Goal: Check status: Check status

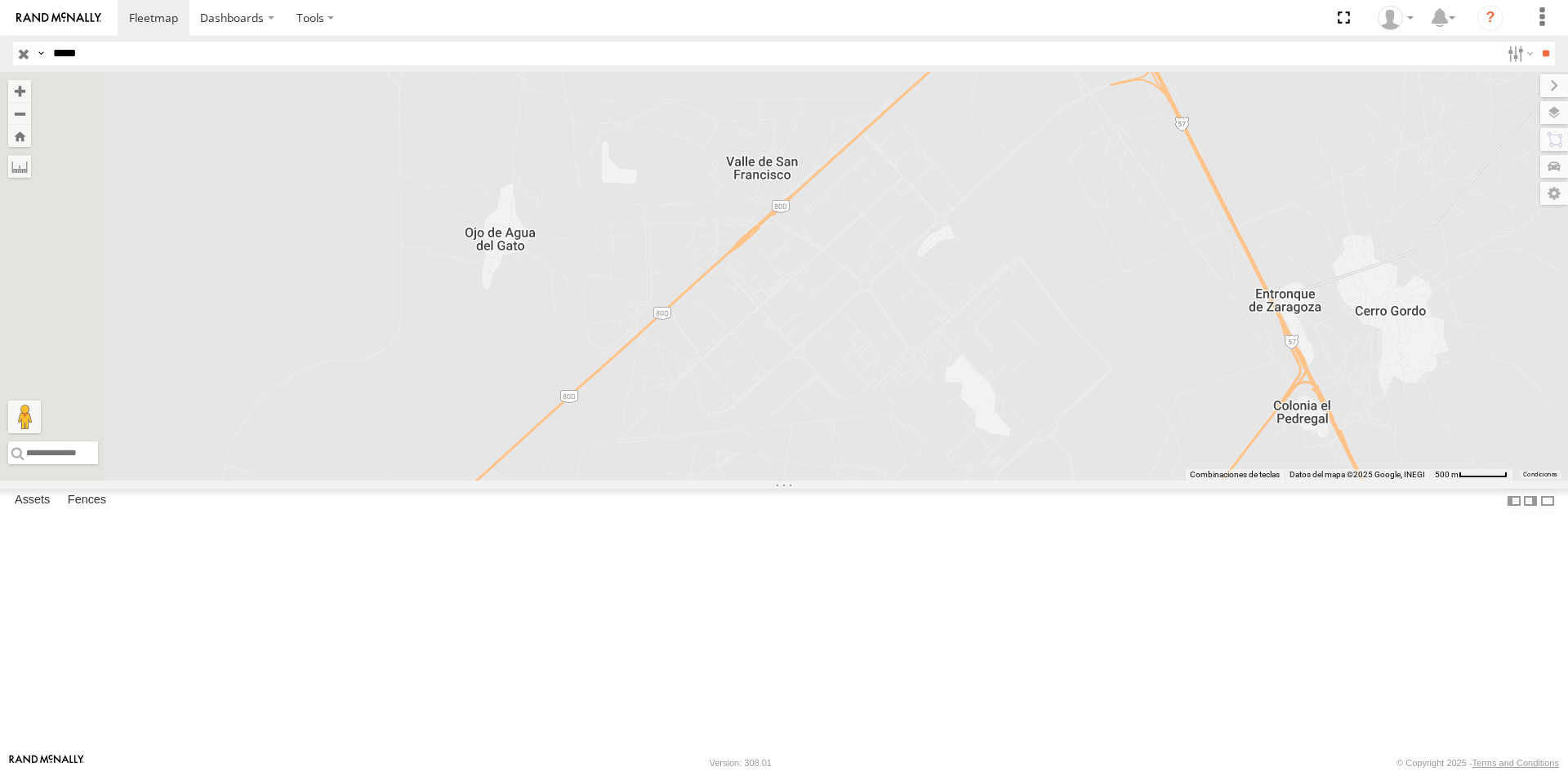
click at [79, 57] on input "*****" at bounding box center [773, 53] width 1454 height 24
paste input "text"
click at [1538, 64] on input "**" at bounding box center [1545, 53] width 19 height 24
click at [0, 0] on div "syfan corp" at bounding box center [0, 0] width 0 height 0
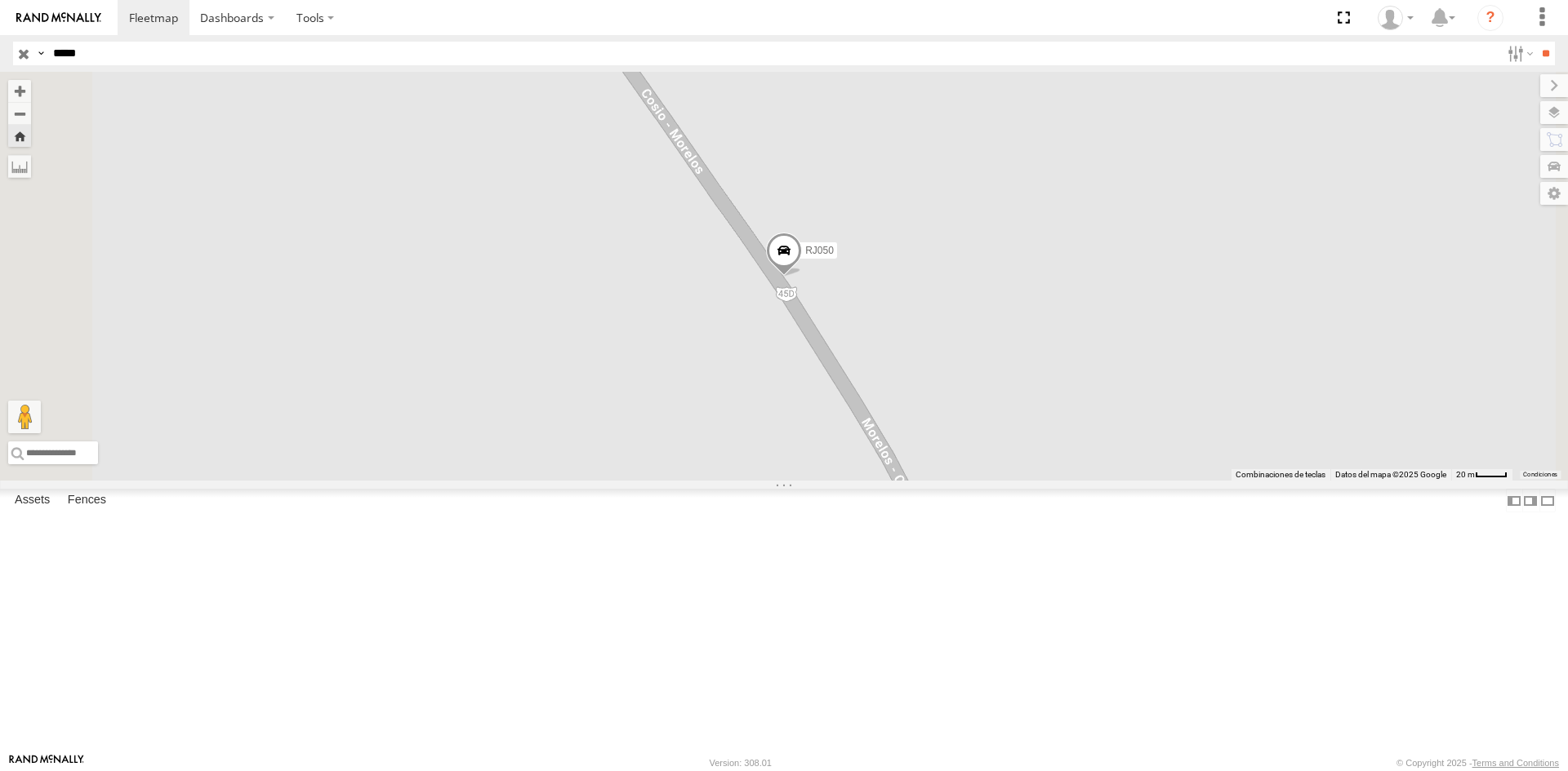
click at [802, 277] on span at bounding box center [784, 254] width 36 height 44
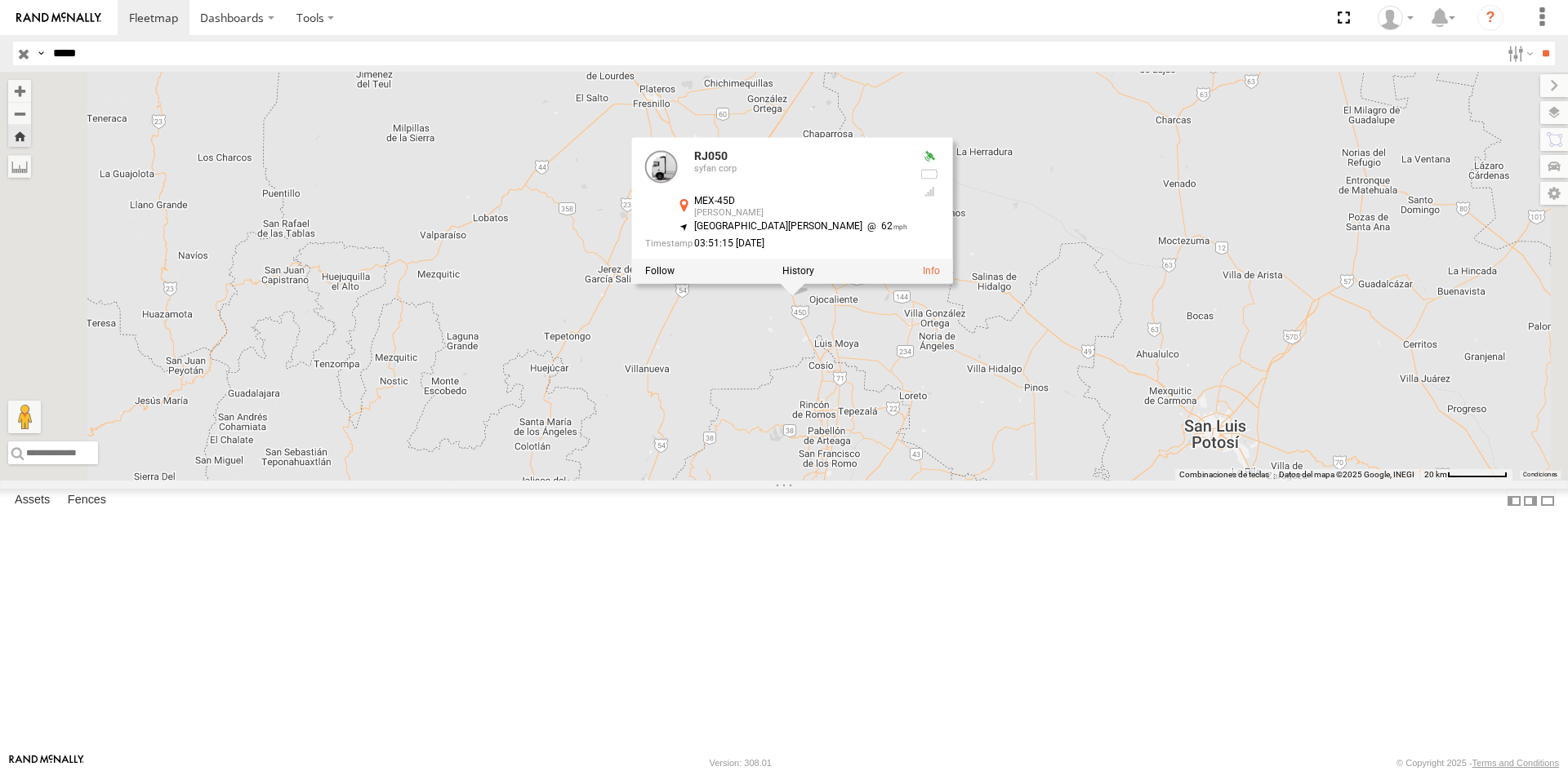
drag, startPoint x: 1014, startPoint y: 472, endPoint x: 1015, endPoint y: 538, distance: 66.0
click at [1014, 481] on div "RJ050 RJ050 [PERSON_NAME] corp MEX-45D [PERSON_NAME] 22.5821 , -102.3949 [GEOGR…" at bounding box center [784, 276] width 1568 height 409
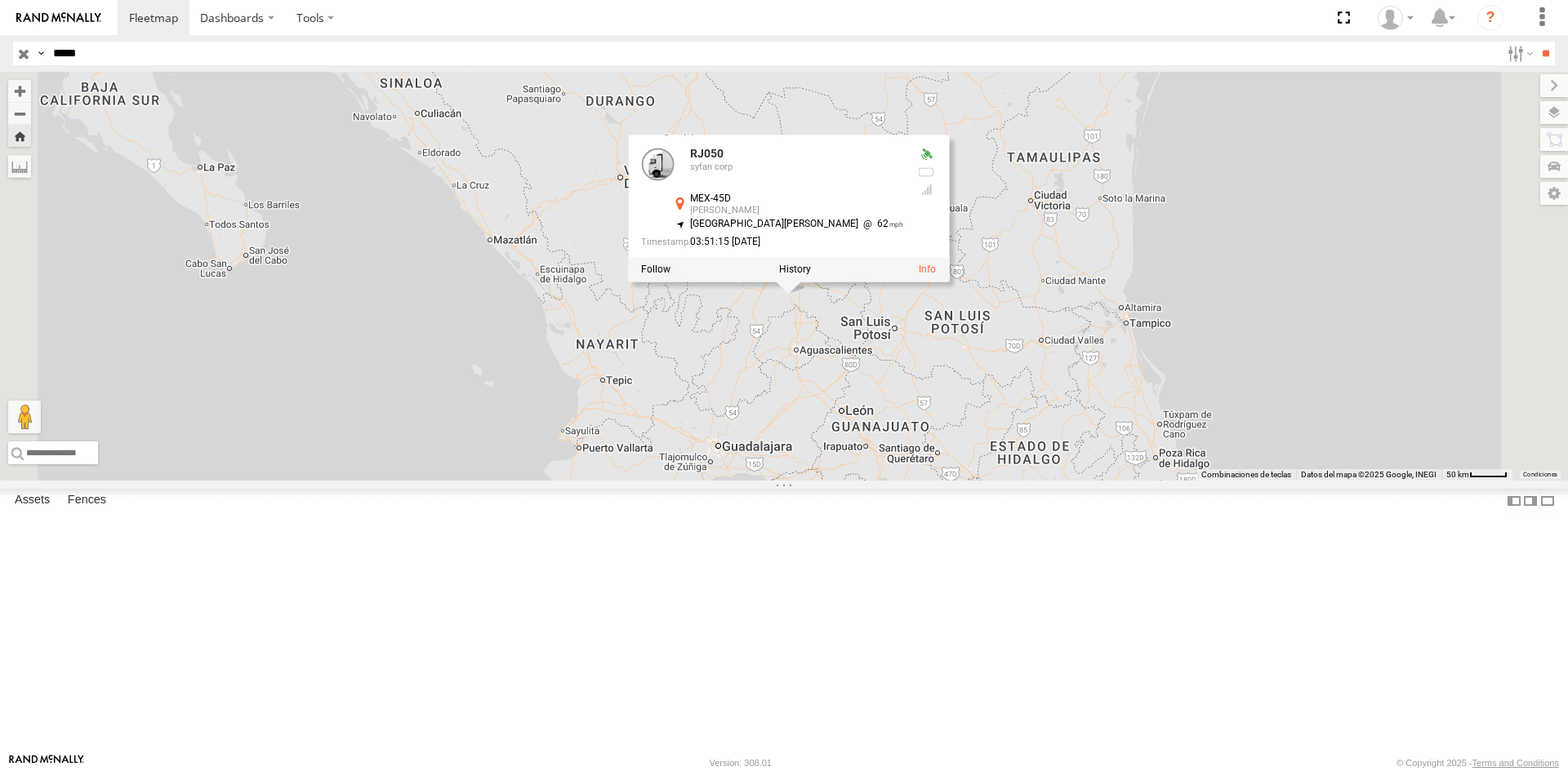
click at [1014, 481] on div "RJ050 RJ050 [PERSON_NAME] corp MEX-45D [PERSON_NAME] 22.5821 , -102.3949 [GEOGR…" at bounding box center [784, 276] width 1568 height 409
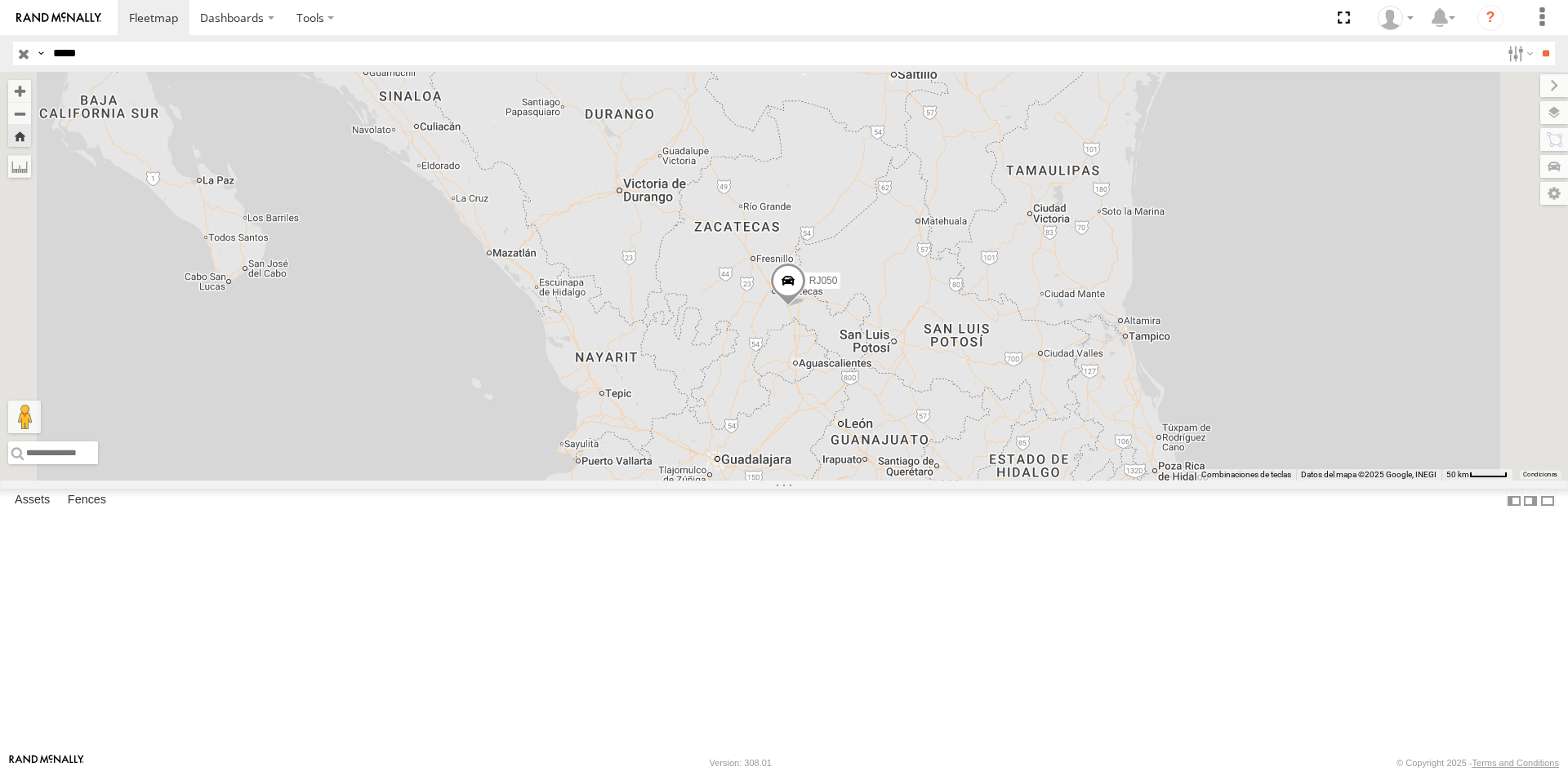
drag, startPoint x: 967, startPoint y: 468, endPoint x: 966, endPoint y: 483, distance: 15.0
click at [966, 481] on div "RJ050" at bounding box center [784, 276] width 1568 height 409
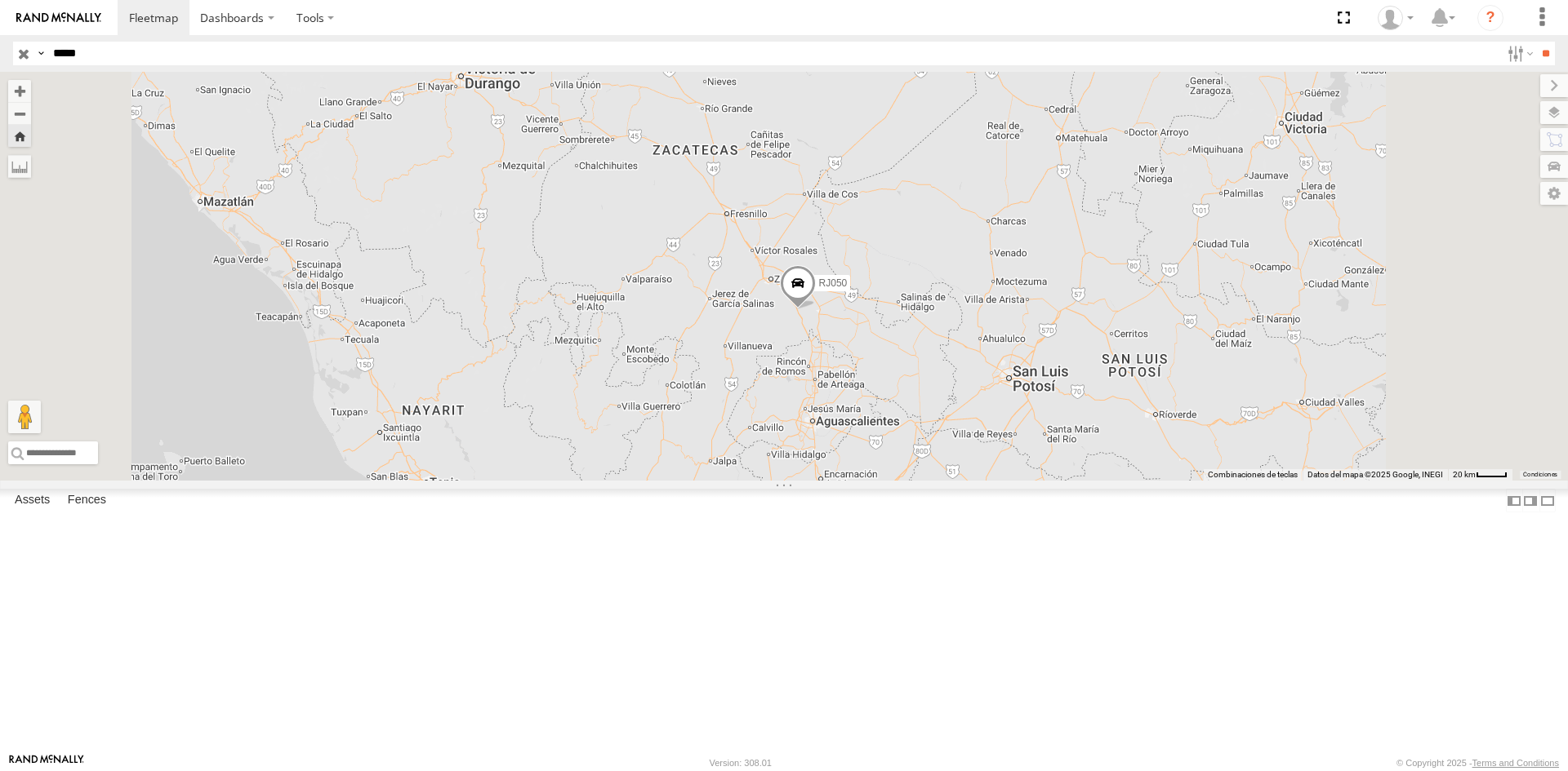
drag, startPoint x: 966, startPoint y: 483, endPoint x: 948, endPoint y: 506, distance: 29.2
click at [948, 481] on div "RJ050" at bounding box center [784, 276] width 1568 height 409
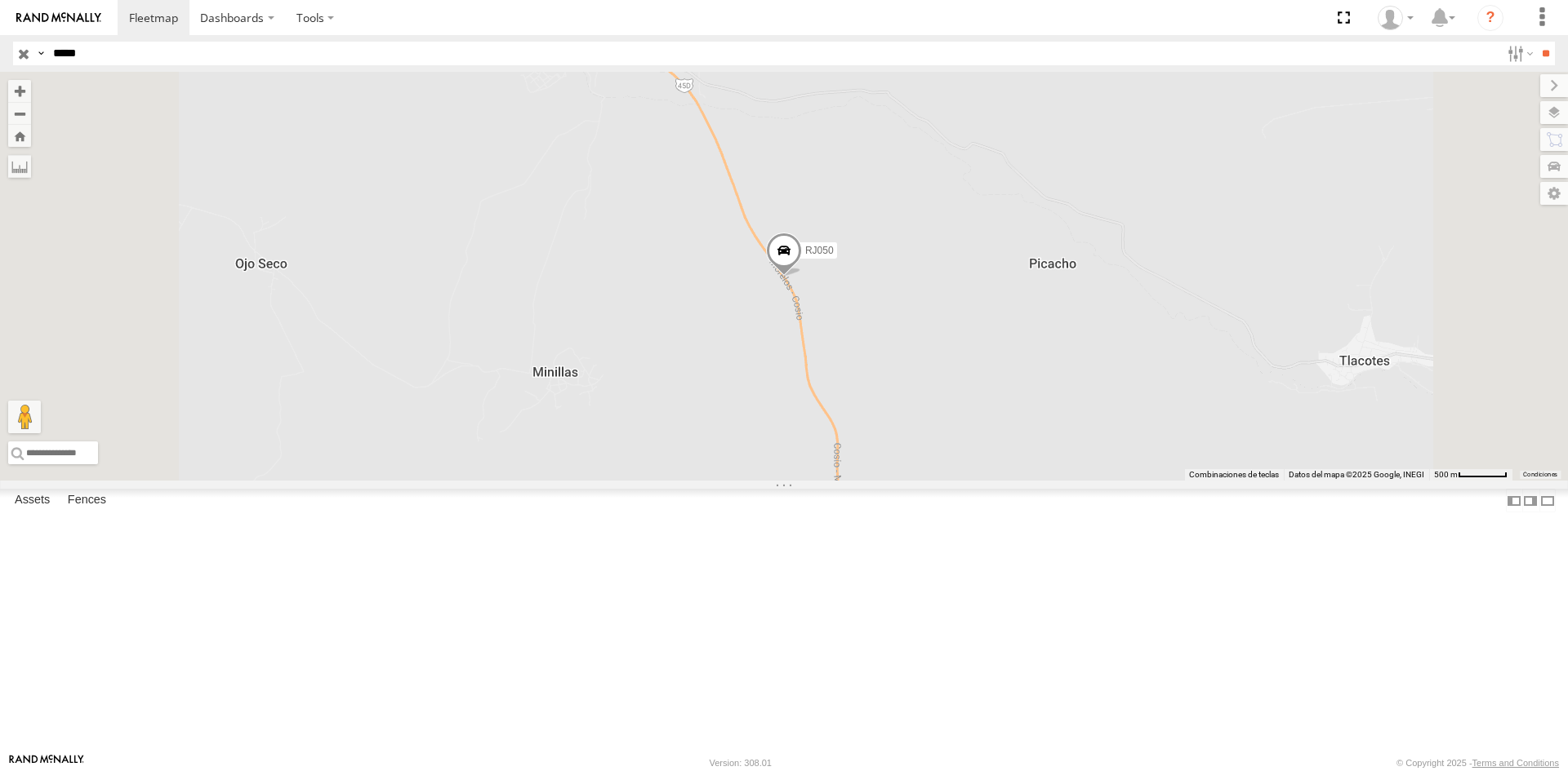
click at [86, 61] on input "*****" at bounding box center [773, 53] width 1454 height 24
paste input "text"
type input "*****"
click at [1536, 61] on input "**" at bounding box center [1545, 53] width 19 height 24
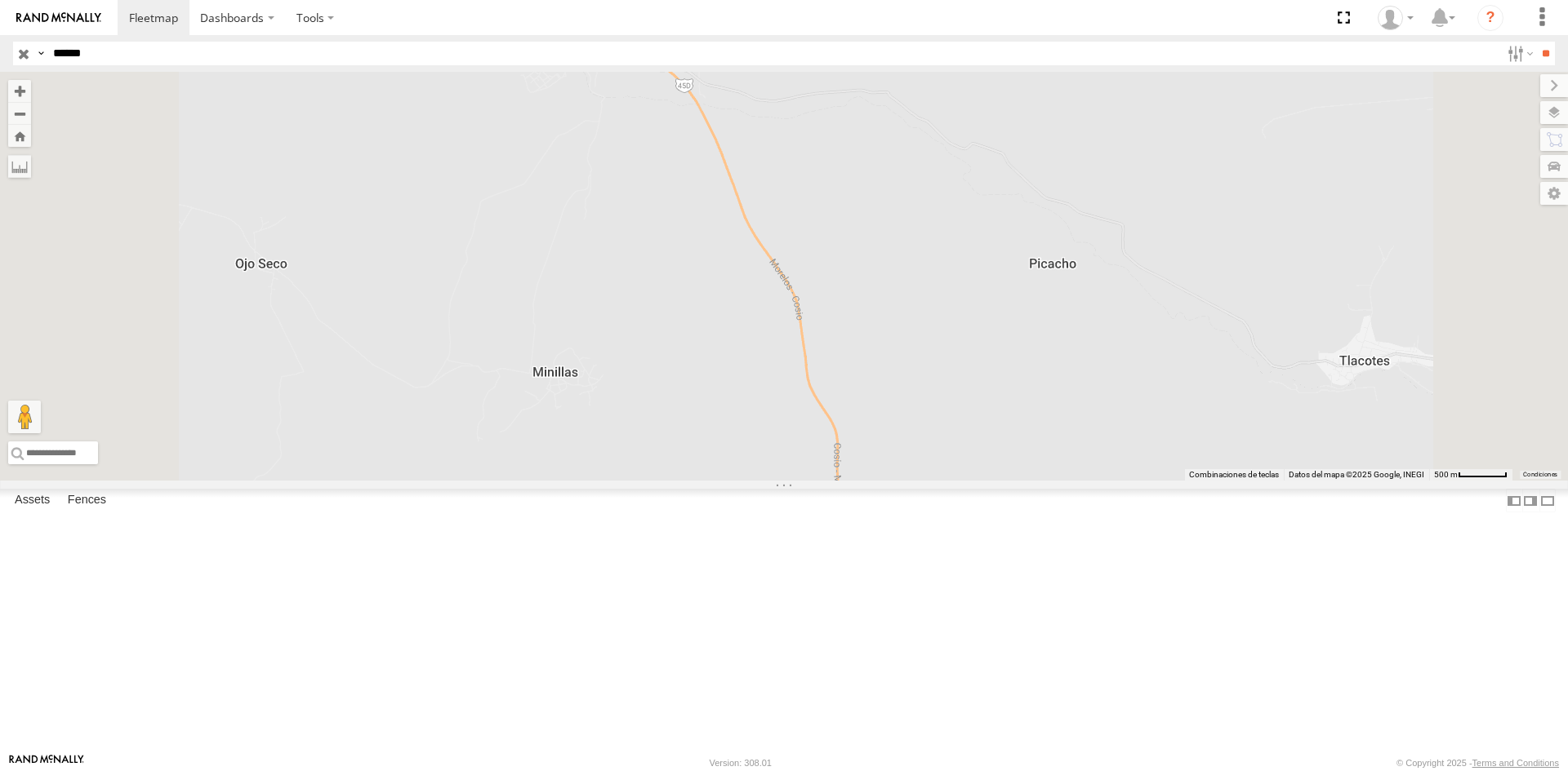
click at [0, 0] on div "efh" at bounding box center [0, 0] width 0 height 0
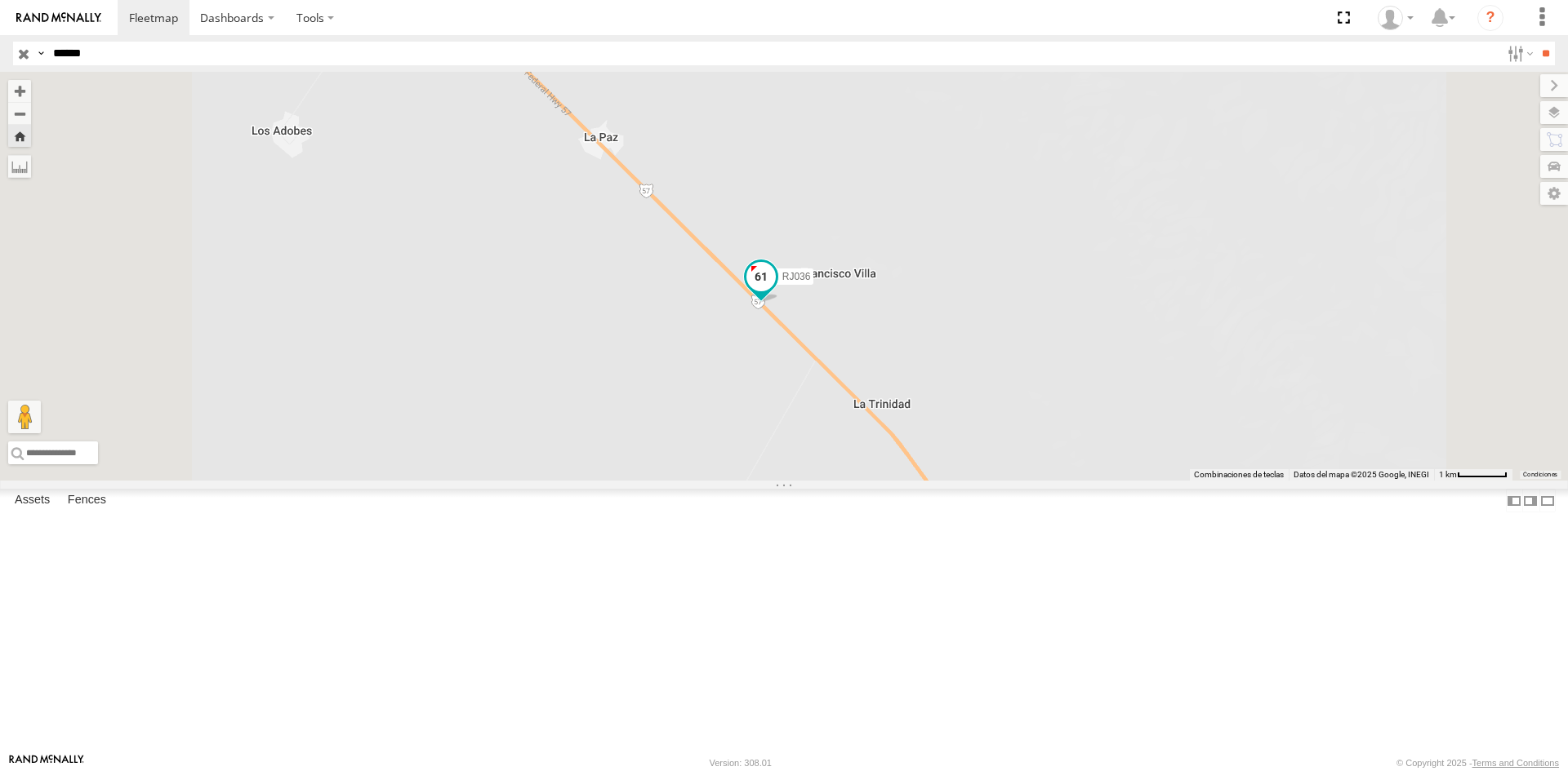
click at [779, 303] on span at bounding box center [761, 280] width 36 height 44
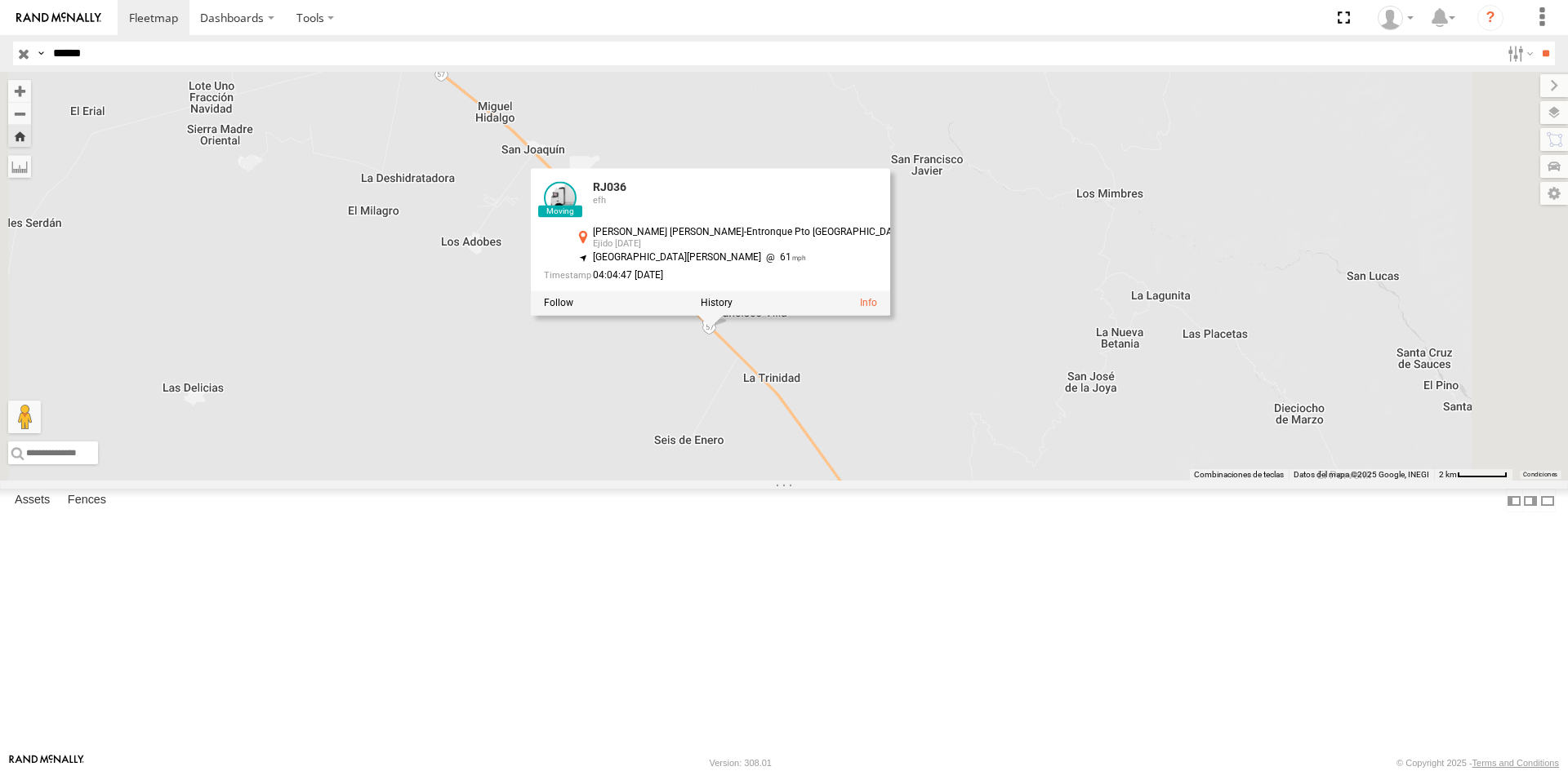
click at [1312, 391] on div "RJ036 RJ036 efh [PERSON_NAME] [PERSON_NAME]-Entronque Pto México Ejido [DATE] 2…" at bounding box center [784, 276] width 1568 height 409
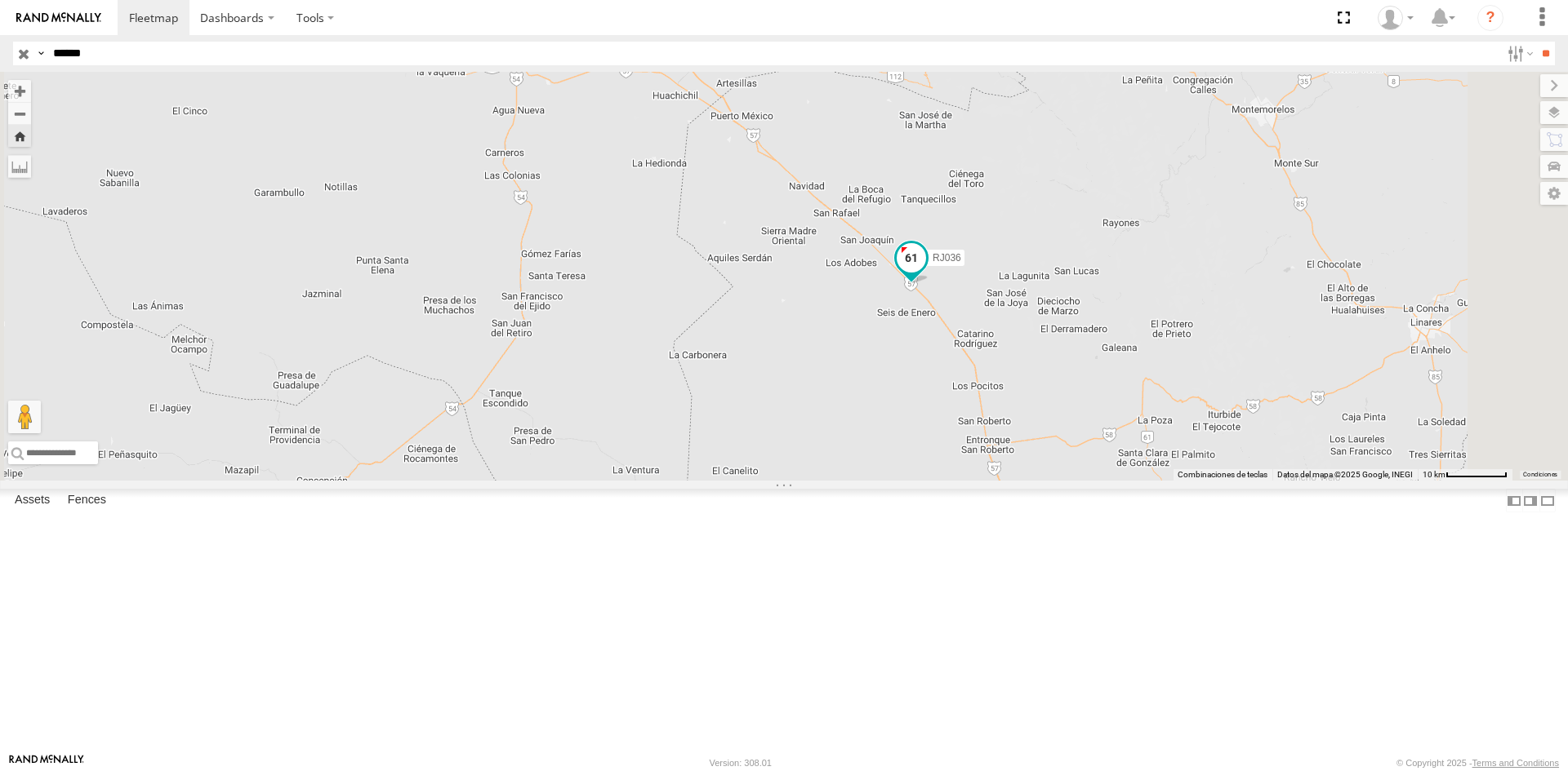
click at [926, 273] on span at bounding box center [911, 258] width 30 height 30
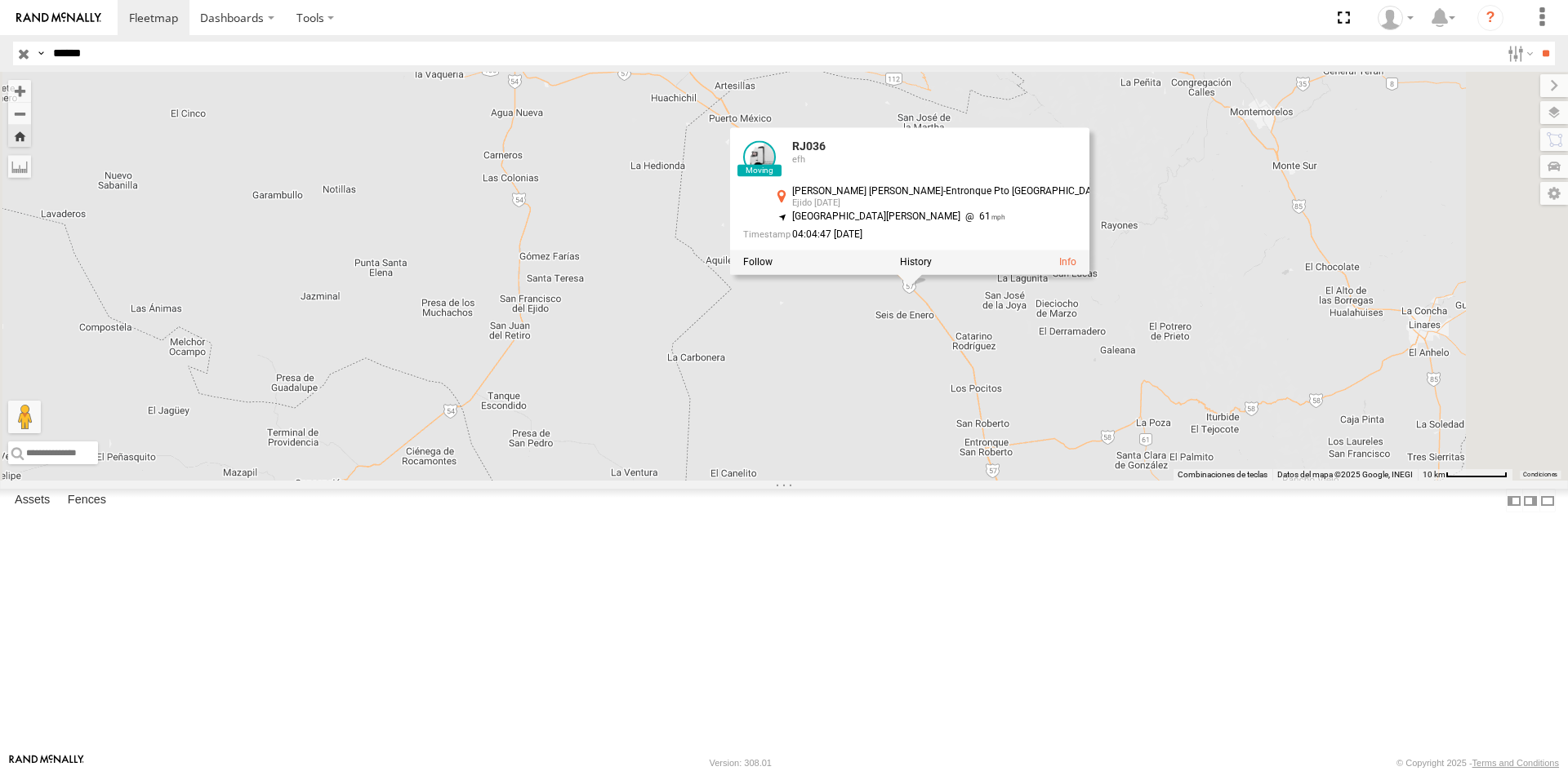
click at [904, 481] on div "RJ036 RJ036 efh [PERSON_NAME] [PERSON_NAME]-Entronque Pto México Ejido [DATE] 2…" at bounding box center [784, 276] width 1568 height 409
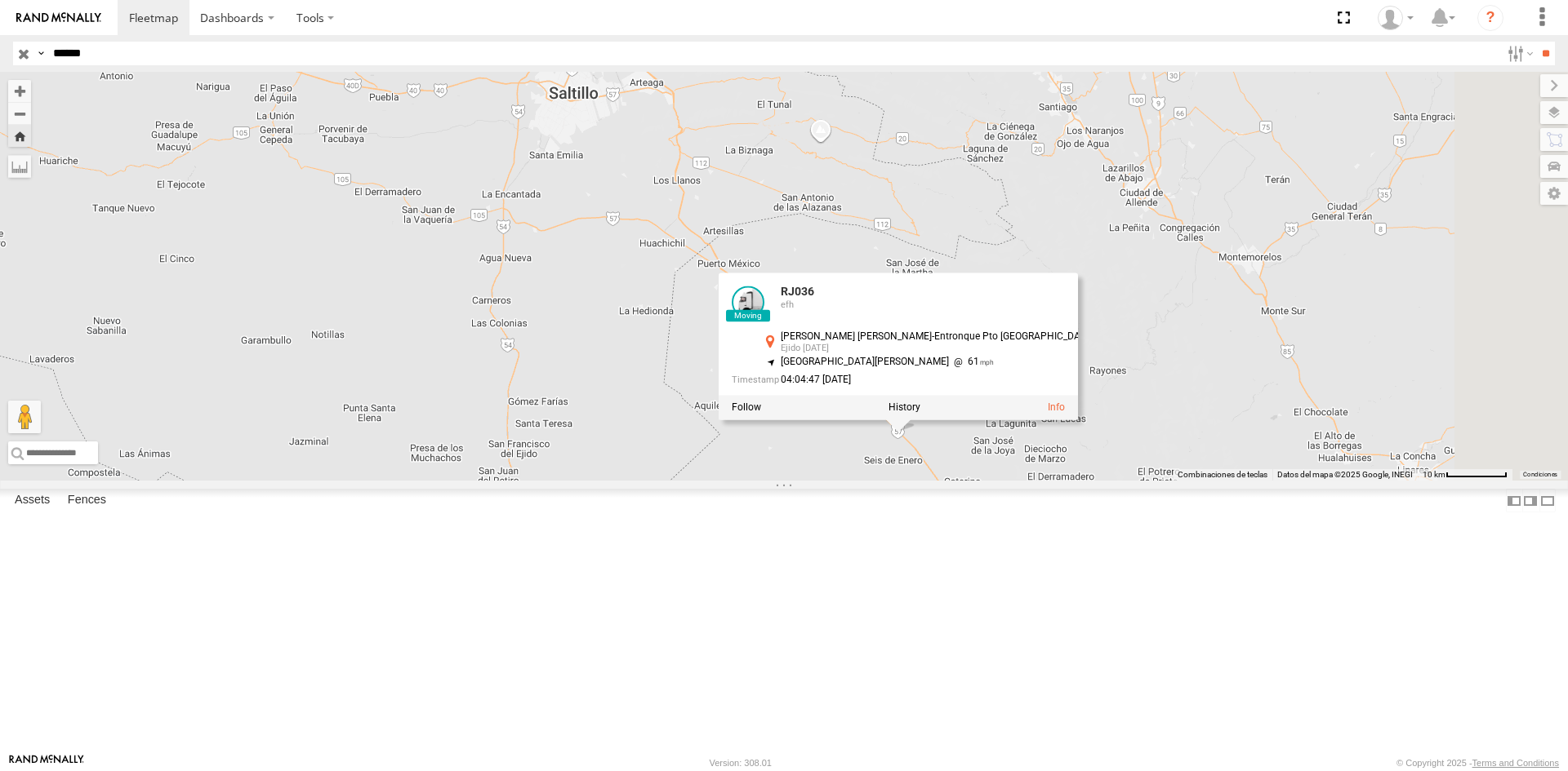
drag, startPoint x: 910, startPoint y: 466, endPoint x: 900, endPoint y: 562, distance: 96.5
click at [900, 481] on div "RJ036 RJ036 efh [PERSON_NAME] [PERSON_NAME]-Entronque Pto México Ejido [DATE] 2…" at bounding box center [784, 276] width 1568 height 409
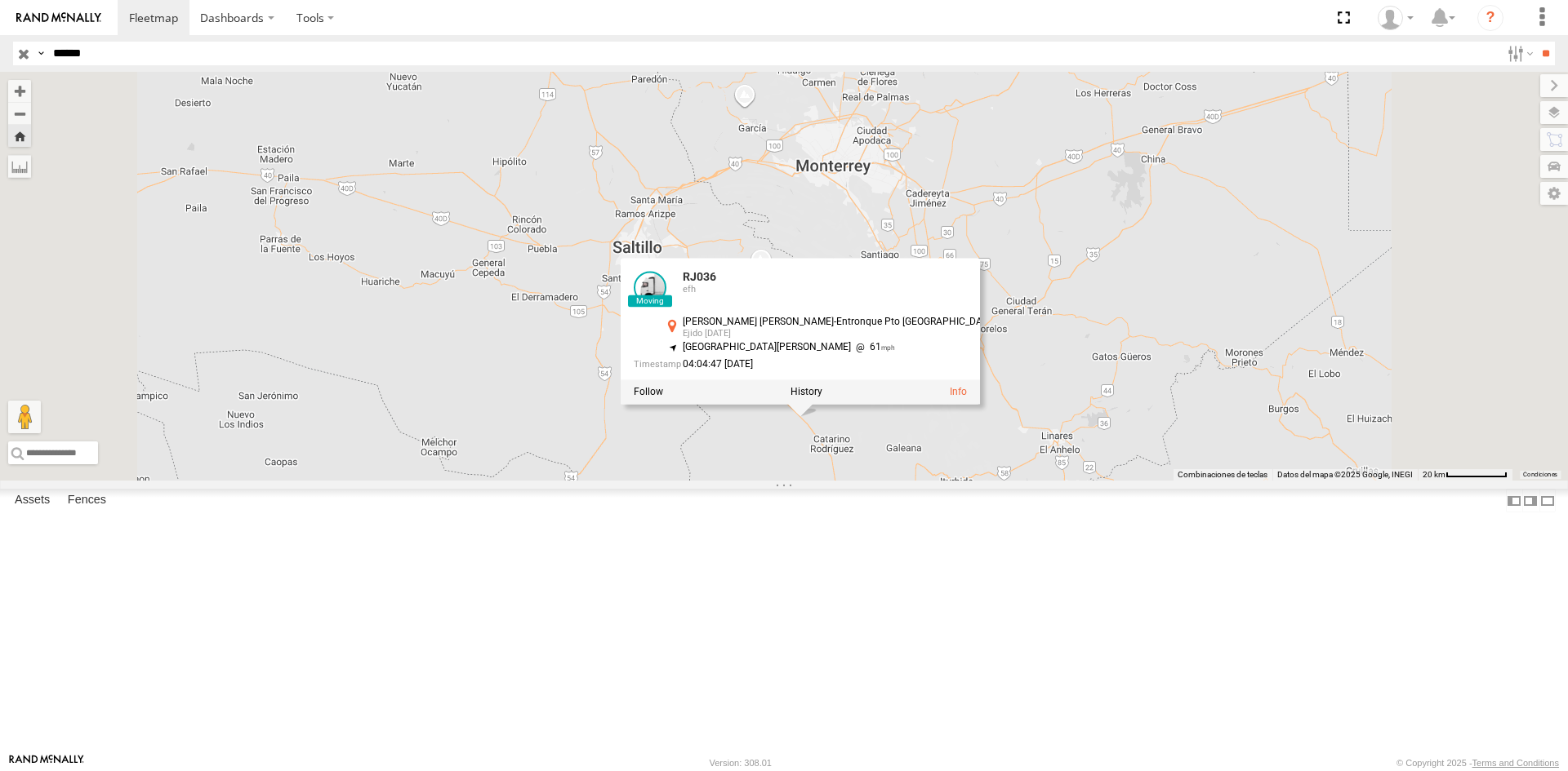
click at [1249, 451] on div "RJ036 RJ036 efh [PERSON_NAME] [PERSON_NAME]-Entronque Pto México Ejido [DATE] 2…" at bounding box center [784, 276] width 1568 height 409
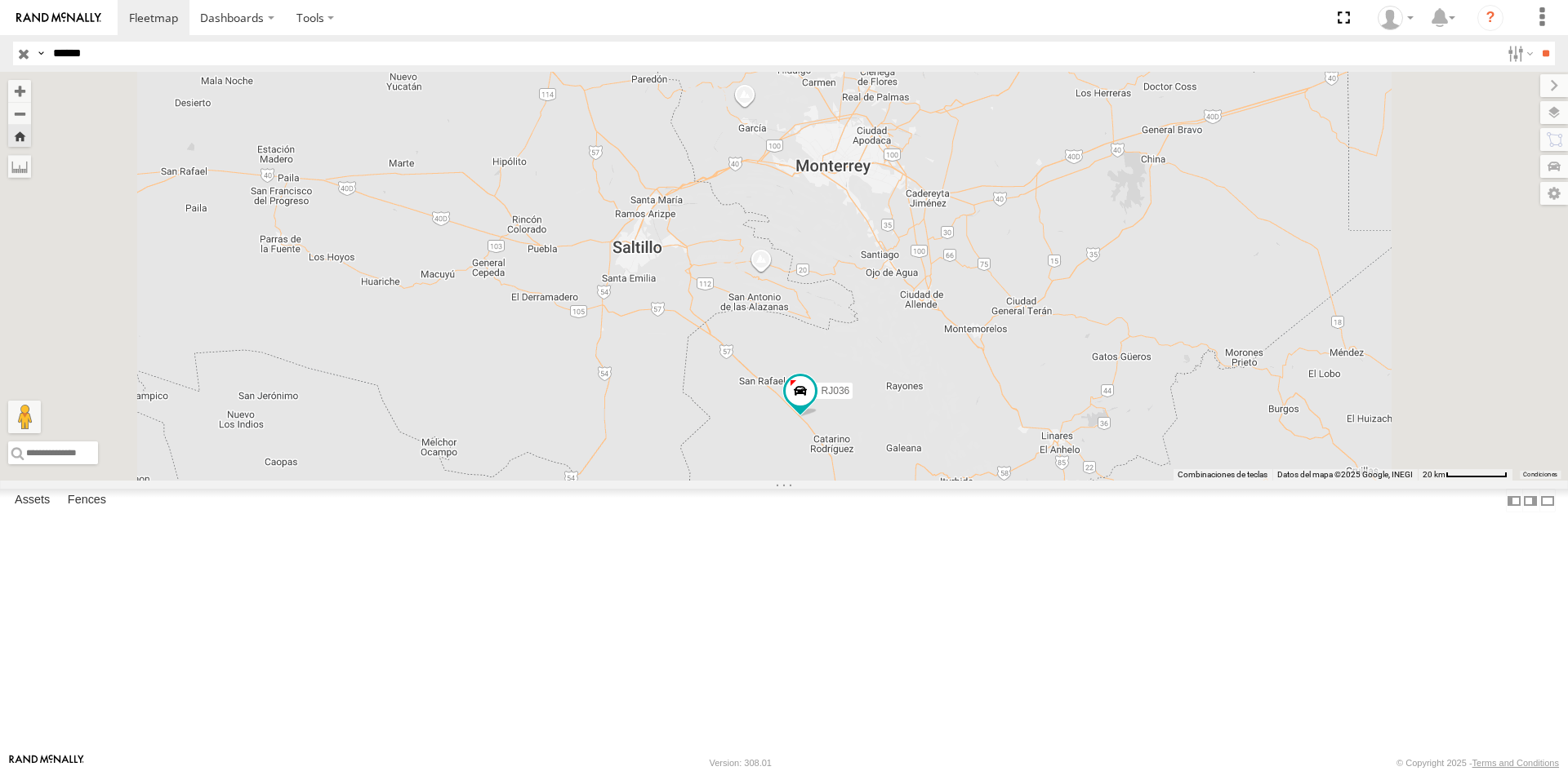
click at [1022, 481] on div "RJ036" at bounding box center [784, 276] width 1568 height 409
click at [819, 416] on span at bounding box center [800, 394] width 36 height 44
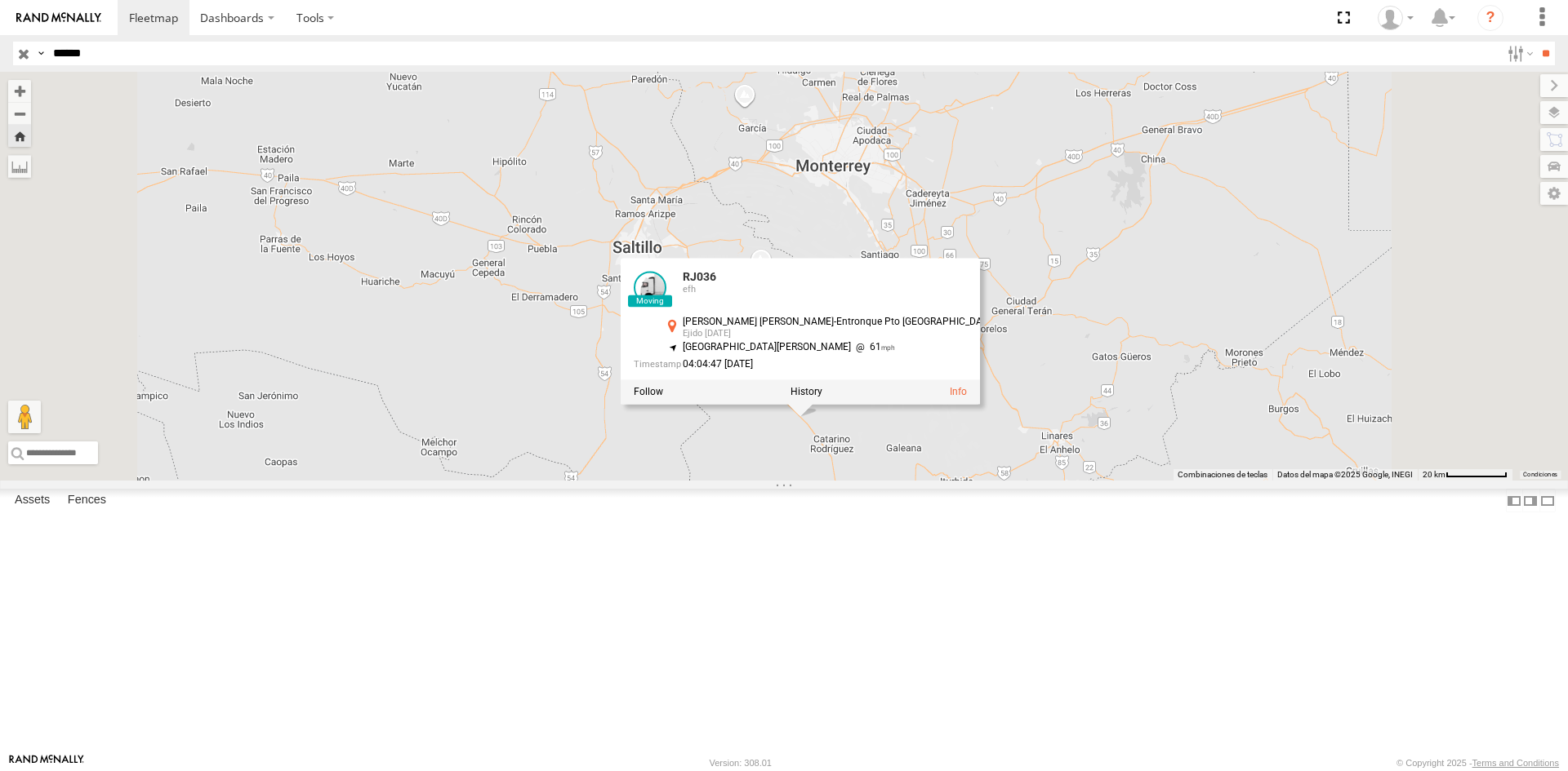
click at [1140, 481] on div "RJ036 RJ036 efh [PERSON_NAME] [PERSON_NAME]-Entronque Pto México Ejido [DATE] 2…" at bounding box center [784, 276] width 1568 height 409
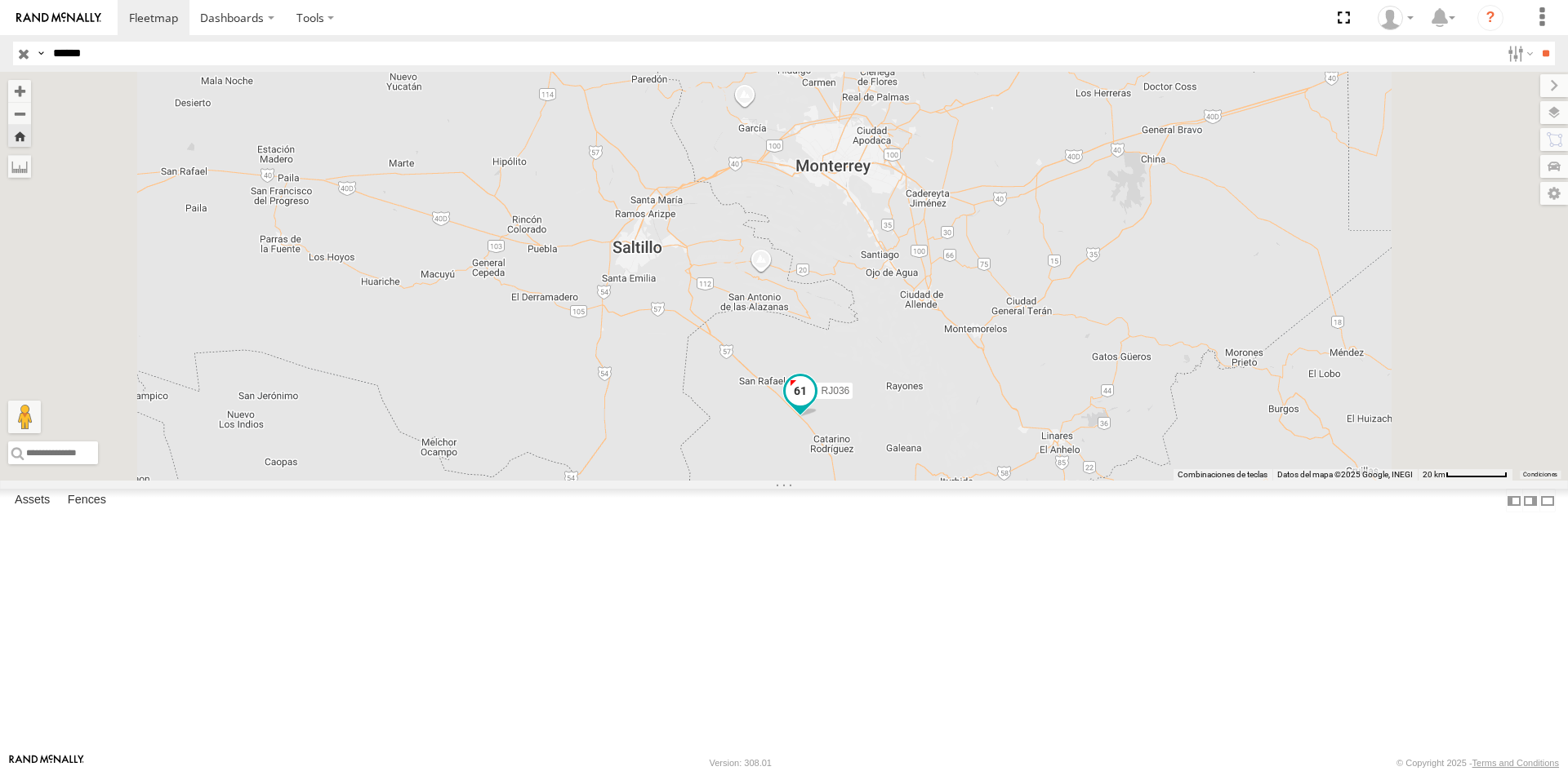
click at [819, 416] on span at bounding box center [800, 394] width 36 height 44
